Goal: Information Seeking & Learning: Check status

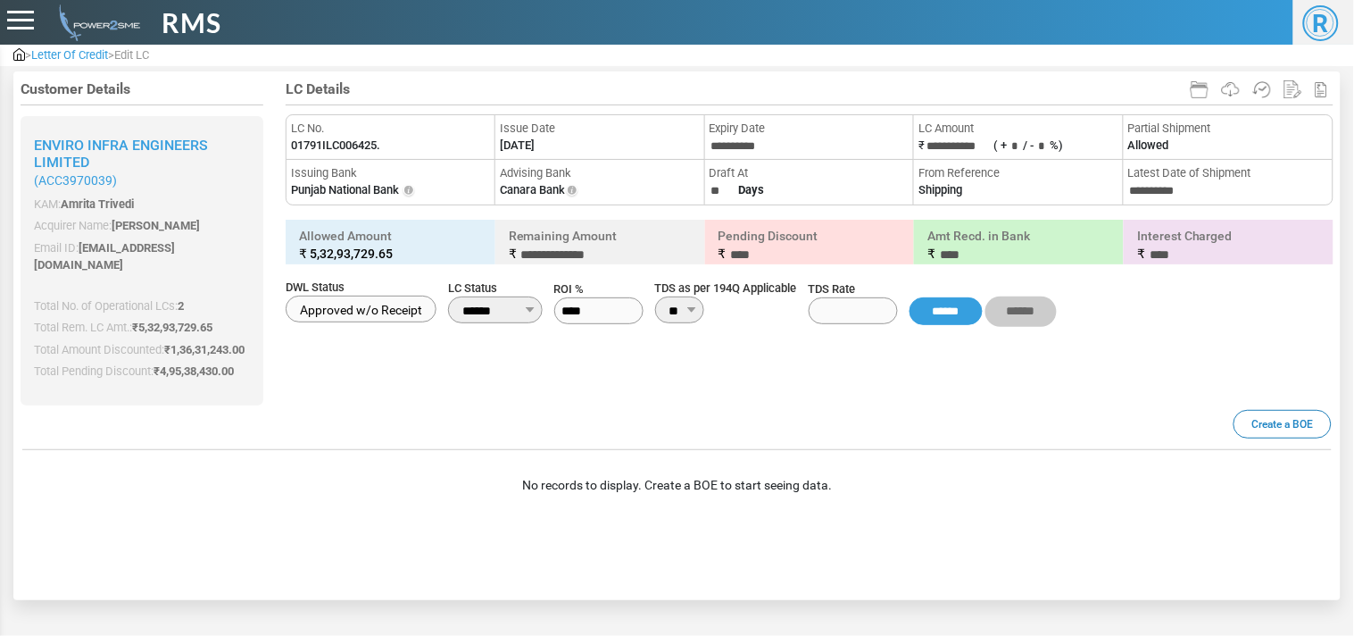
click at [16, 54] on img at bounding box center [19, 54] width 12 height 12
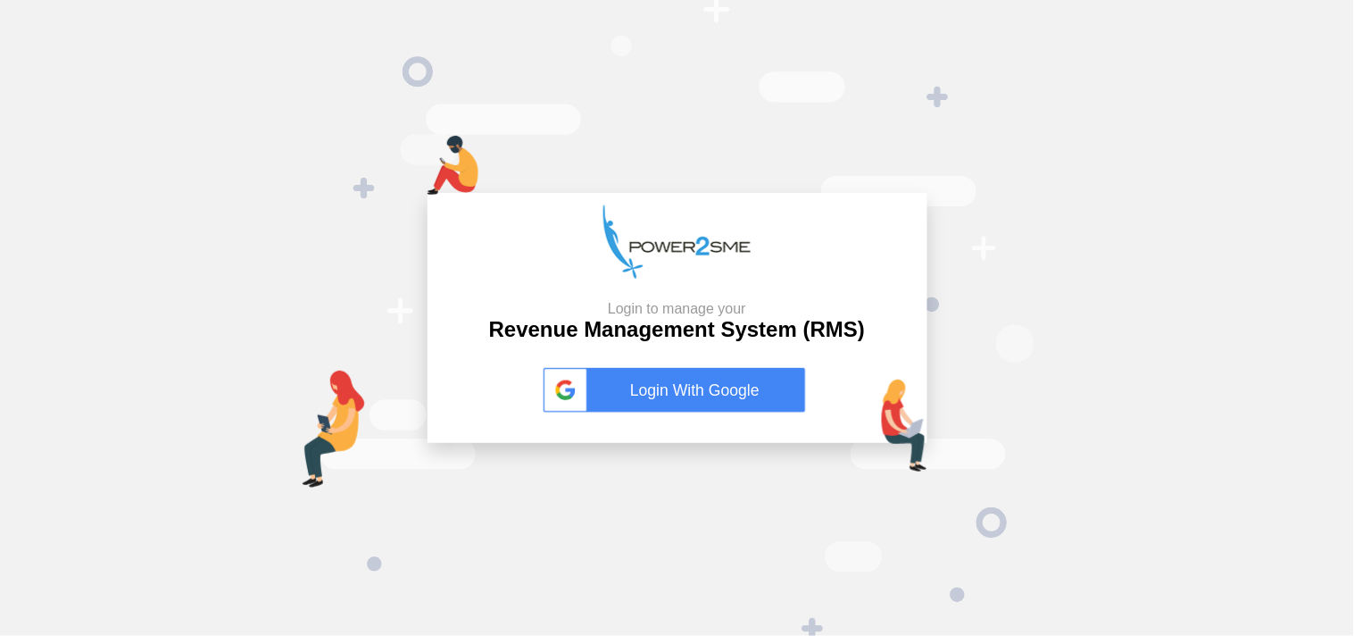
click at [714, 387] on link "Login With Google" at bounding box center [678, 390] width 268 height 45
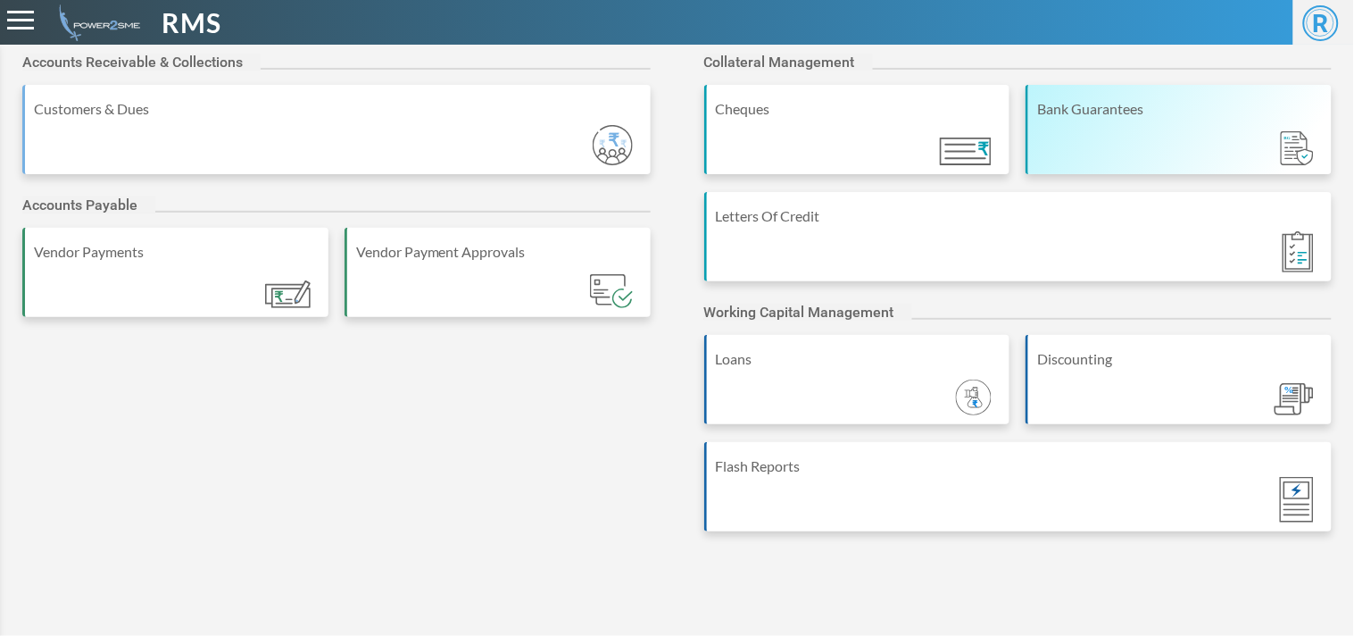
click at [1120, 112] on div "Bank Guarantees" at bounding box center [1180, 108] width 286 height 21
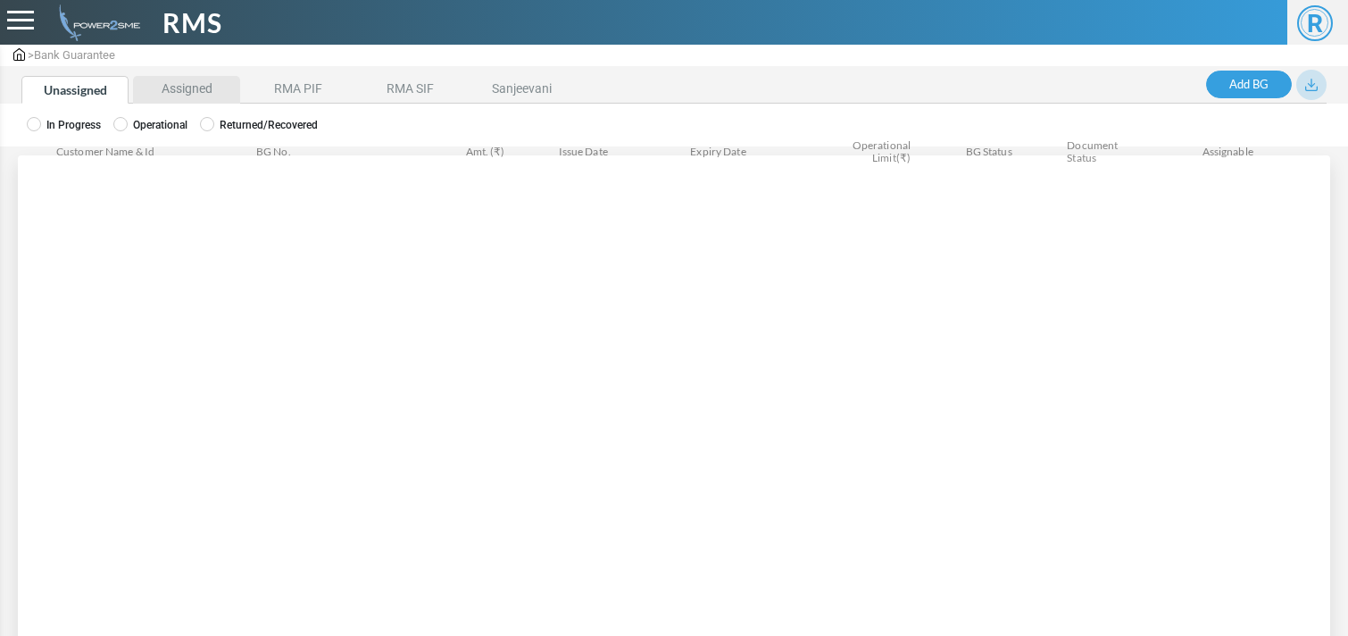
click at [200, 79] on li "Assigned" at bounding box center [186, 90] width 107 height 28
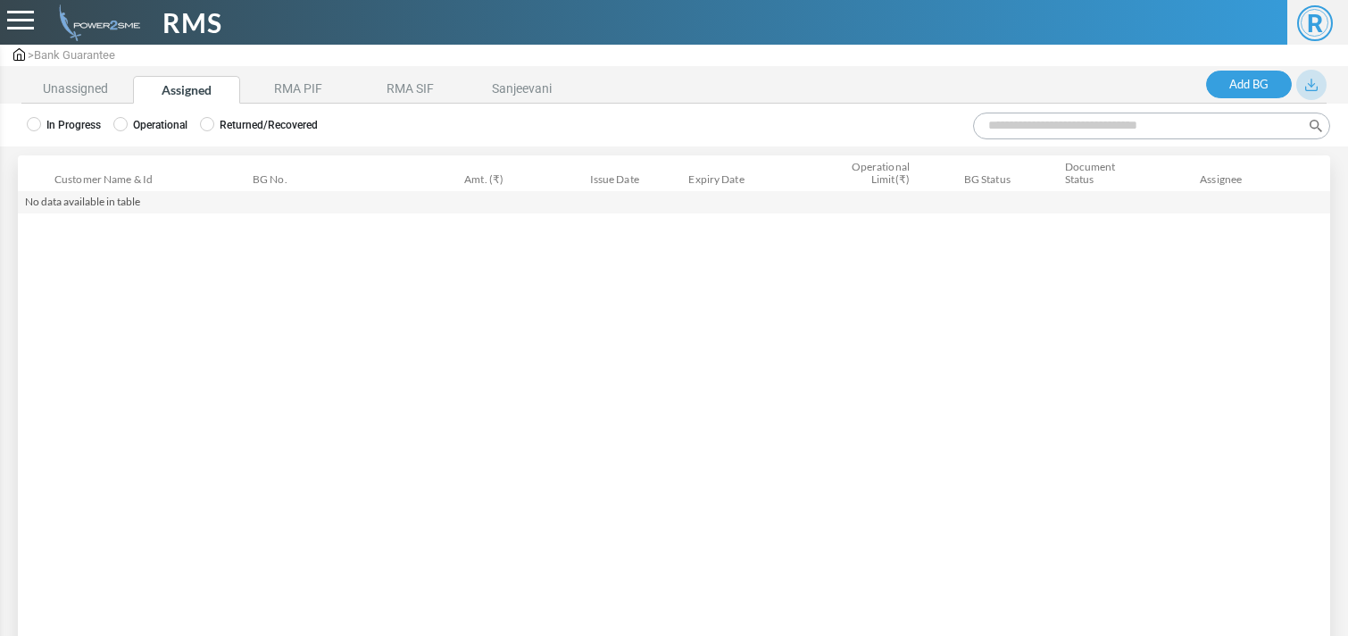
click at [155, 121] on label "Operational" at bounding box center [150, 125] width 74 height 16
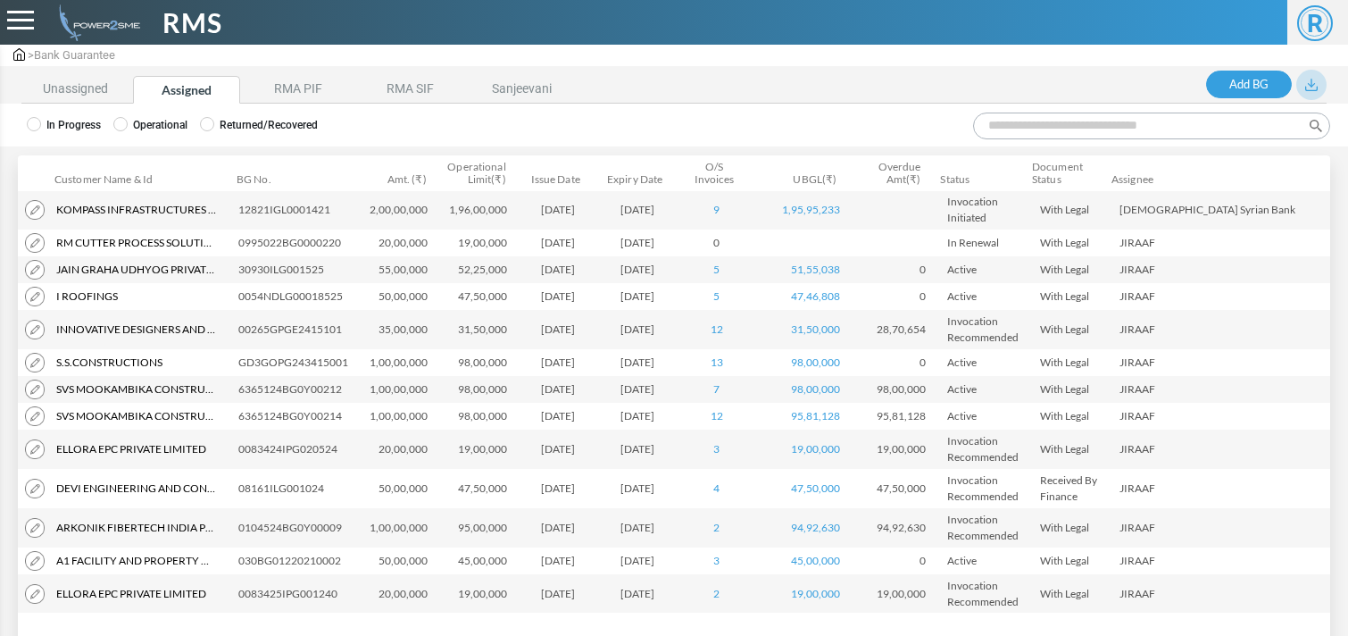
click at [1066, 130] on input "Search:" at bounding box center [1151, 125] width 357 height 27
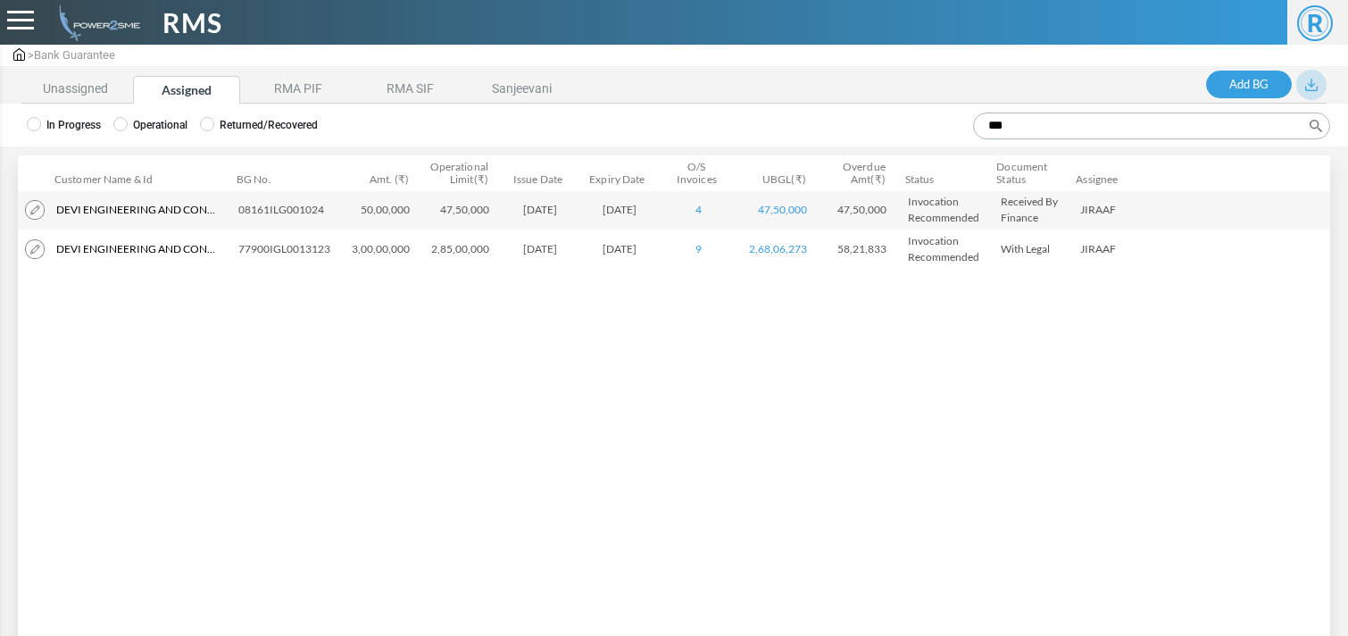
type input "***"
click at [296, 216] on td "08161ILG001024" at bounding box center [287, 209] width 113 height 39
copy td "08161ILG001024"
